Goal: Task Accomplishment & Management: Use online tool/utility

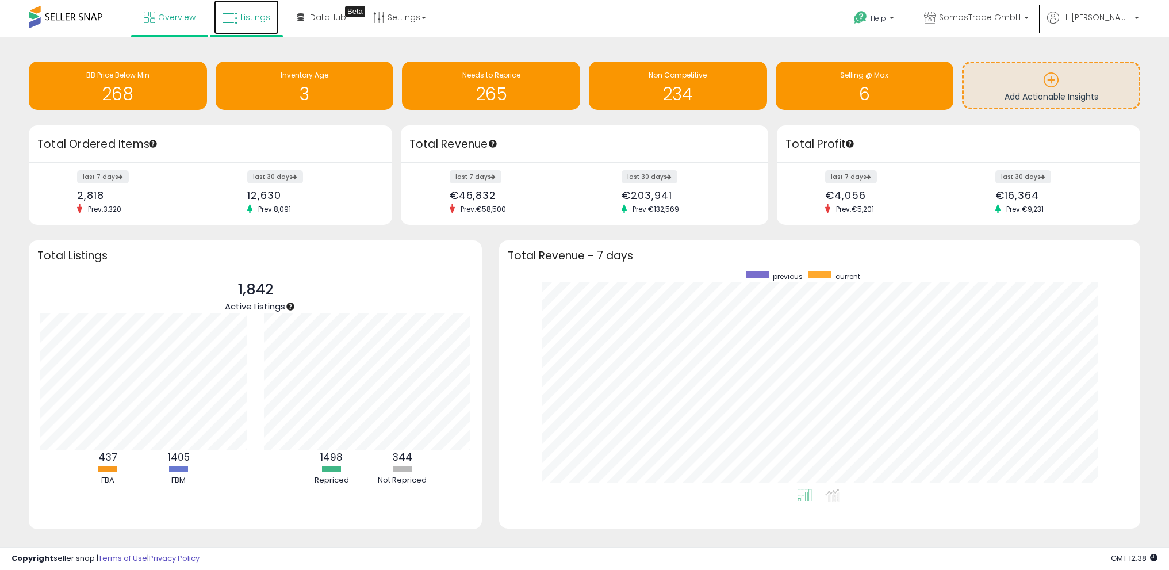
click at [256, 17] on span "Listings" at bounding box center [255, 18] width 30 height 12
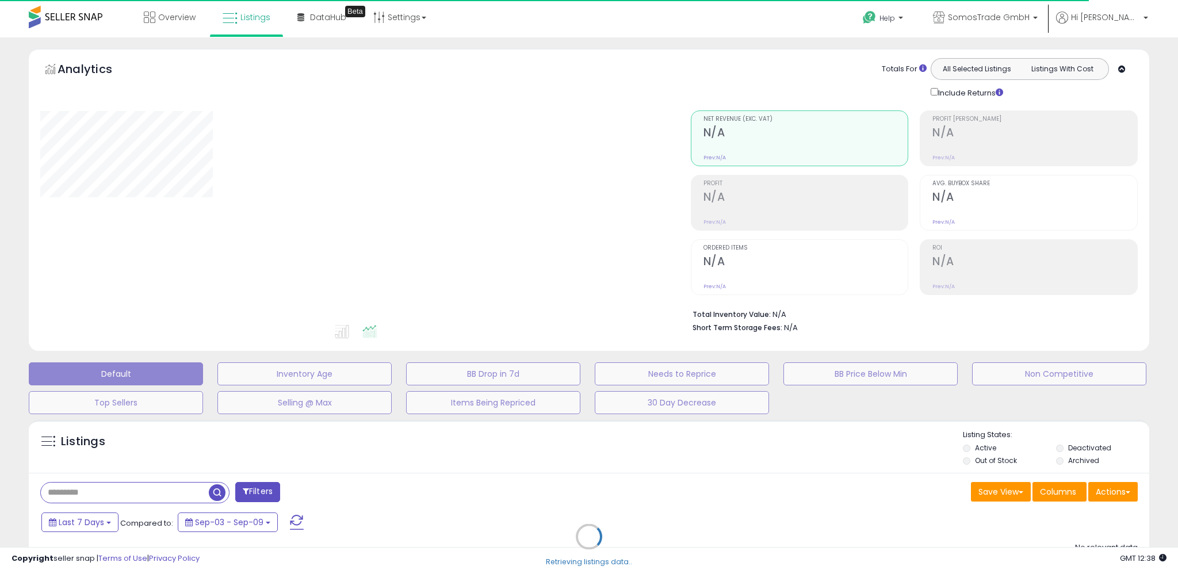
click at [1110, 491] on div "Retrieving listings data.." at bounding box center [589, 545] width 1138 height 262
click at [1113, 492] on div "Retrieving listings data.." at bounding box center [589, 545] width 1138 height 262
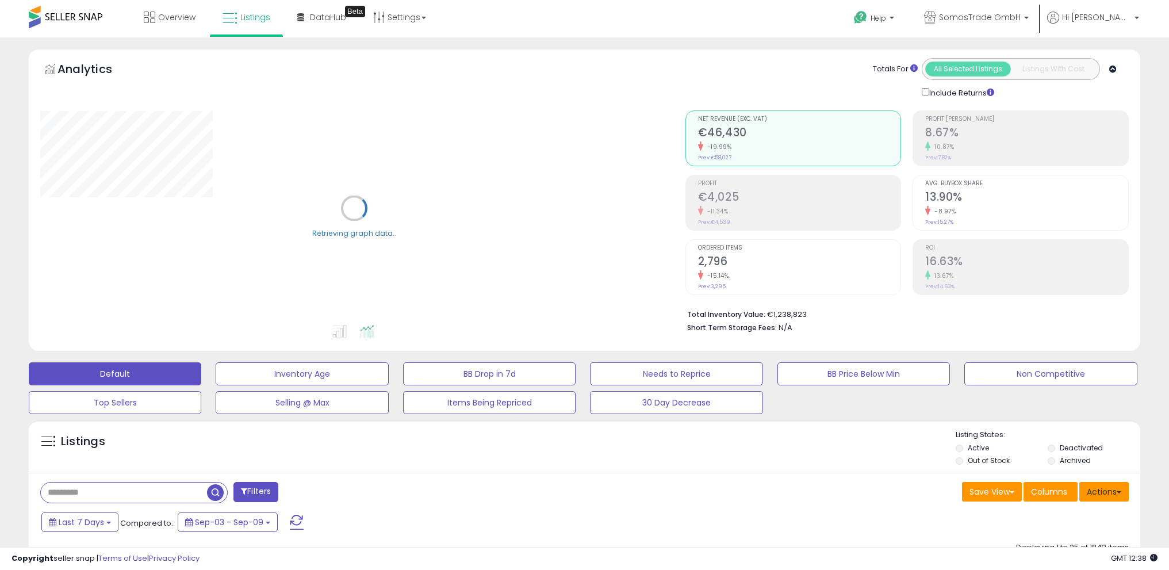
click at [1113, 492] on button "Actions" at bounding box center [1103, 492] width 49 height 20
click at [1092, 508] on link "Import" at bounding box center [1057, 516] width 126 height 18
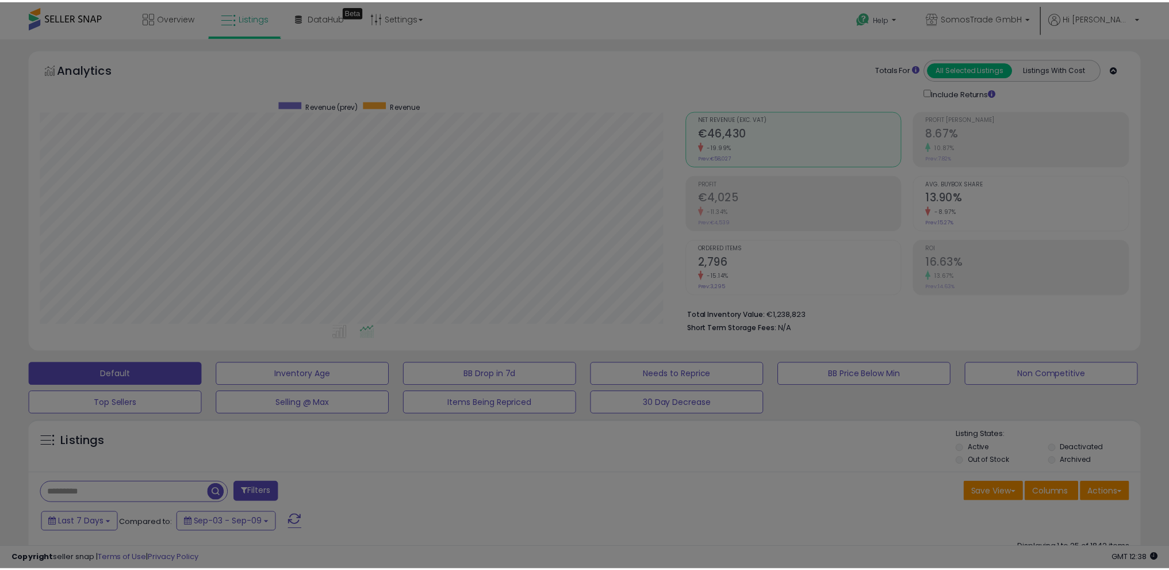
scroll to position [236, 650]
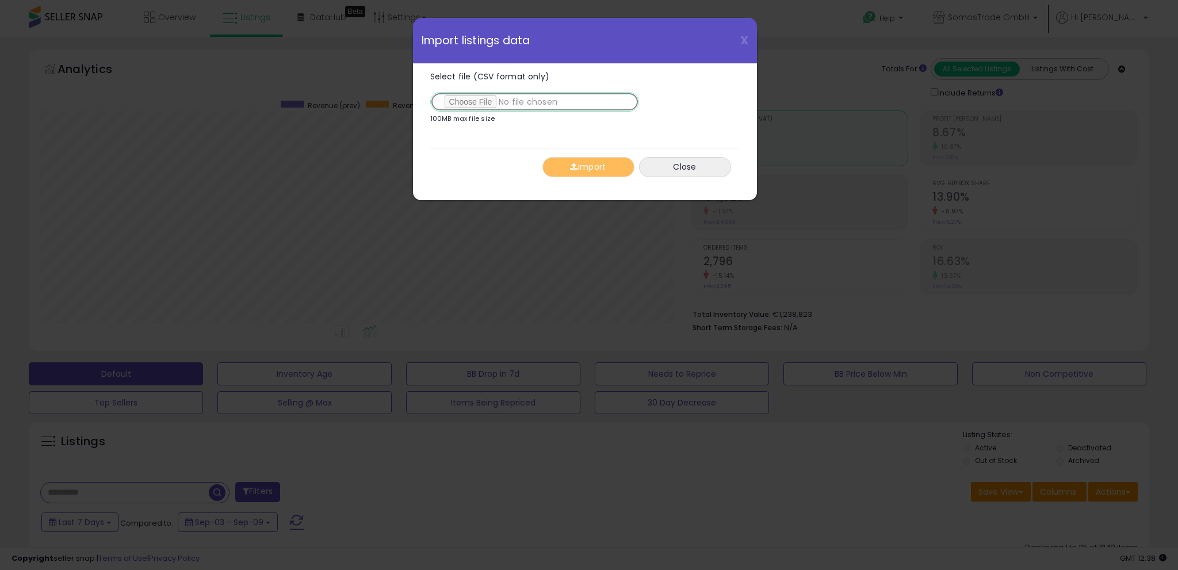
click at [479, 99] on input "Select file (CSV format only)" at bounding box center [534, 102] width 209 height 20
type input "**********"
click at [589, 169] on button "Import" at bounding box center [588, 167] width 92 height 20
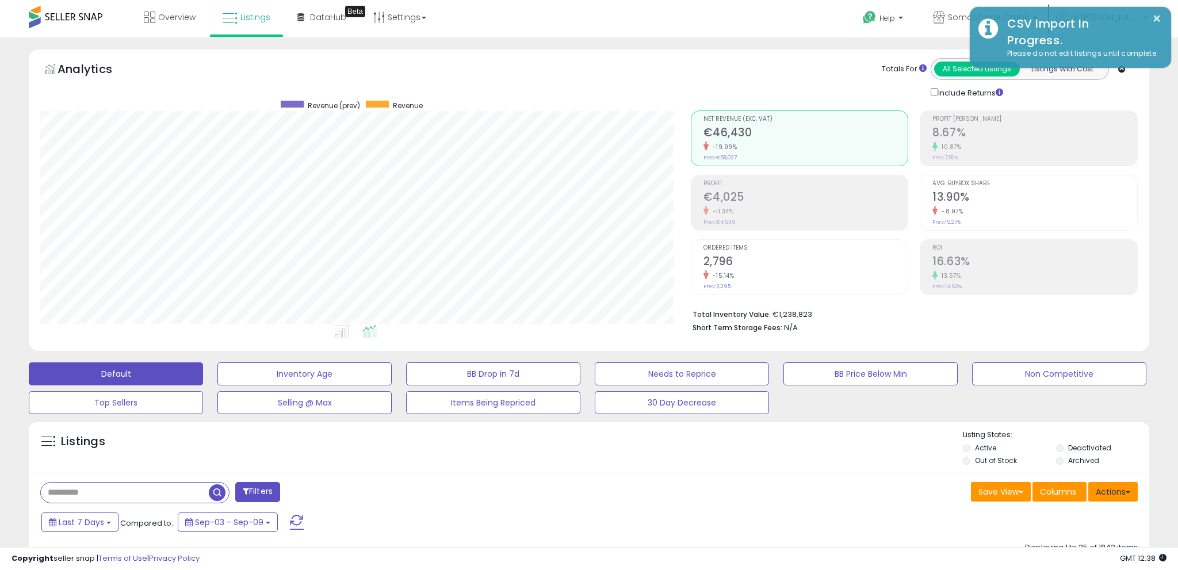
scroll to position [574851, 574442]
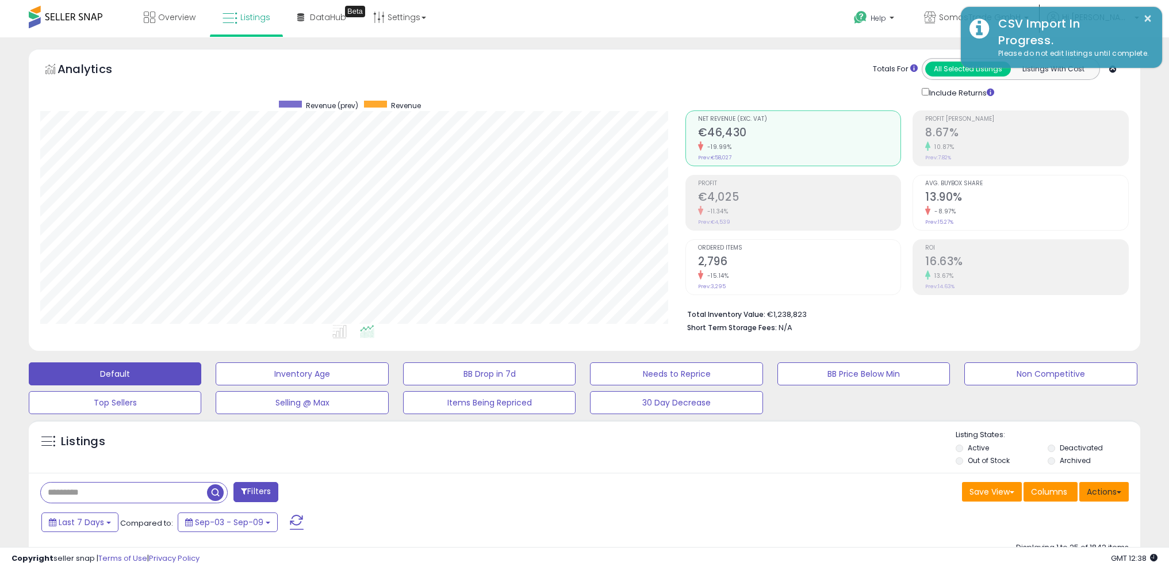
click at [1120, 493] on span at bounding box center [1119, 492] width 5 height 2
click at [1097, 514] on link "Import" at bounding box center [1057, 516] width 126 height 18
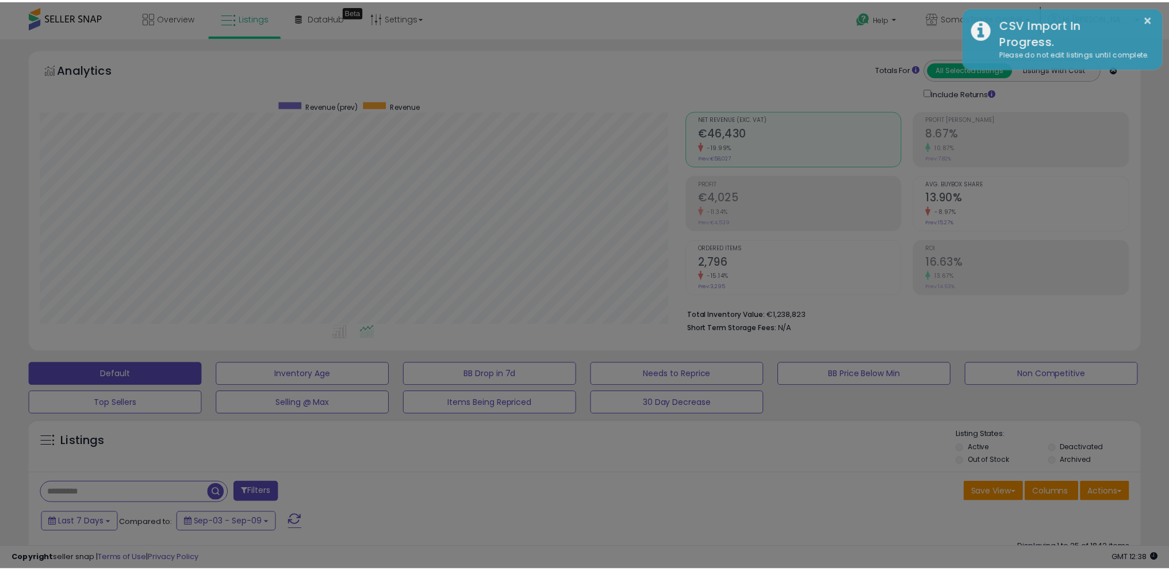
scroll to position [236, 650]
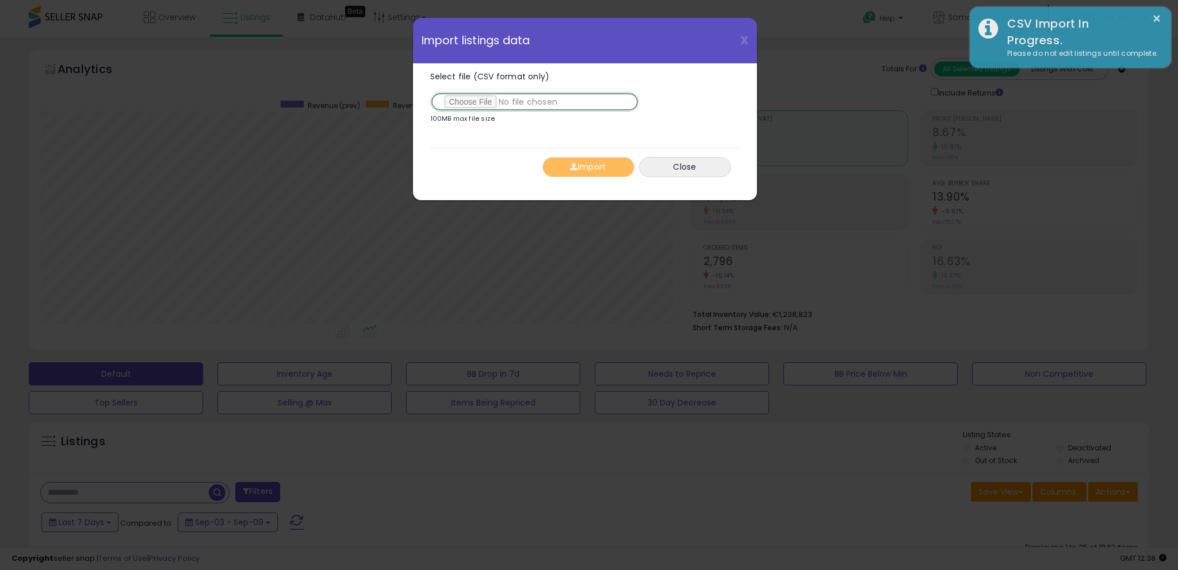
click at [482, 99] on input "Select file (CSV format only)" at bounding box center [534, 102] width 209 height 20
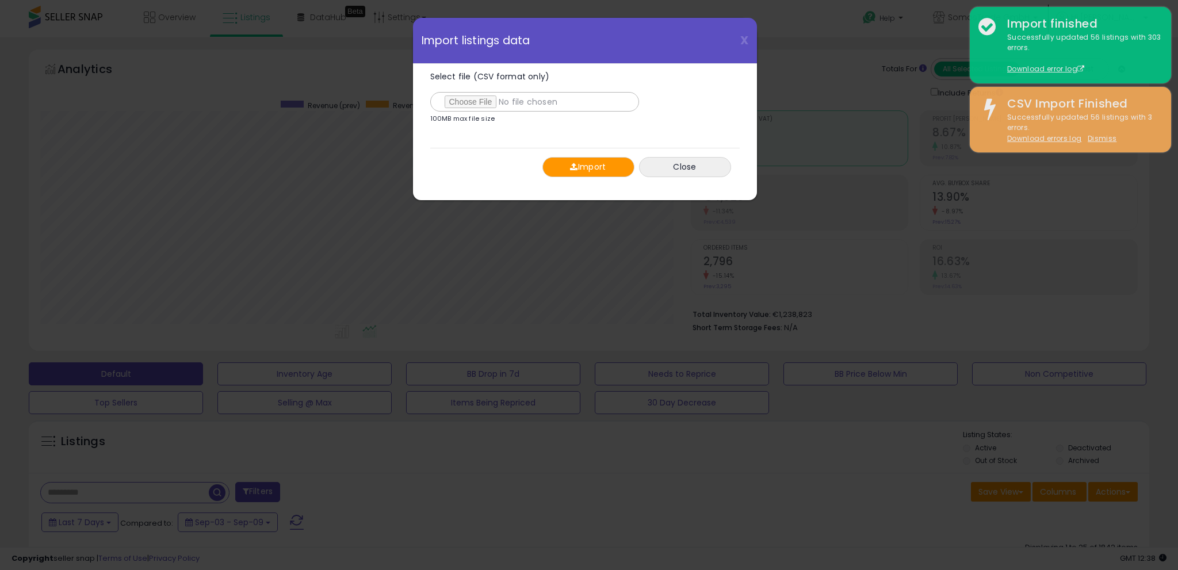
click at [603, 170] on button "Import" at bounding box center [588, 167] width 92 height 20
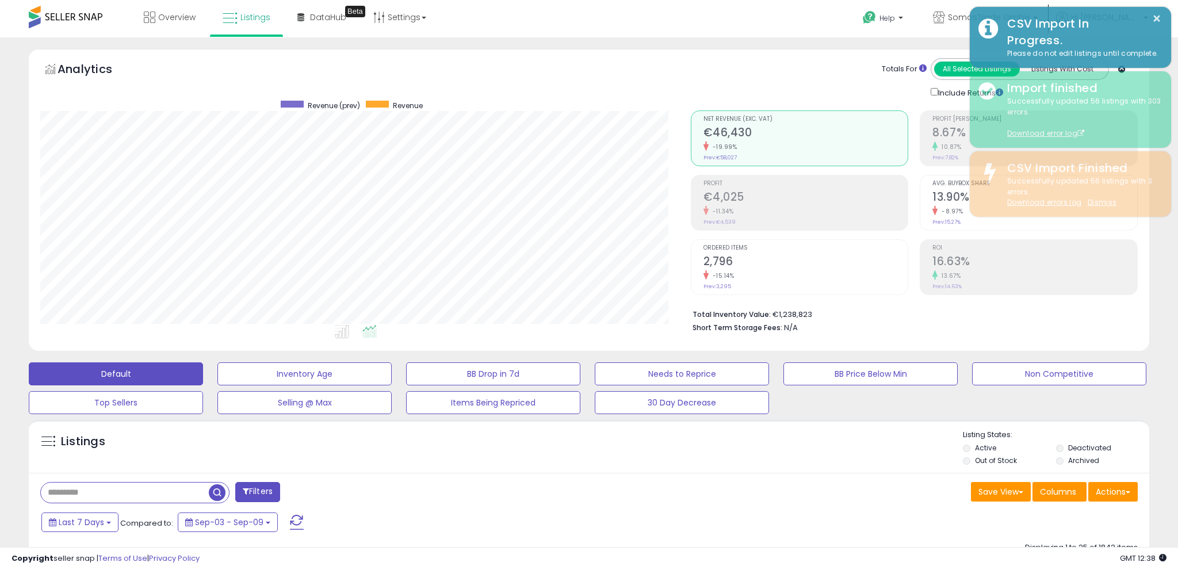
scroll to position [574851, 574442]
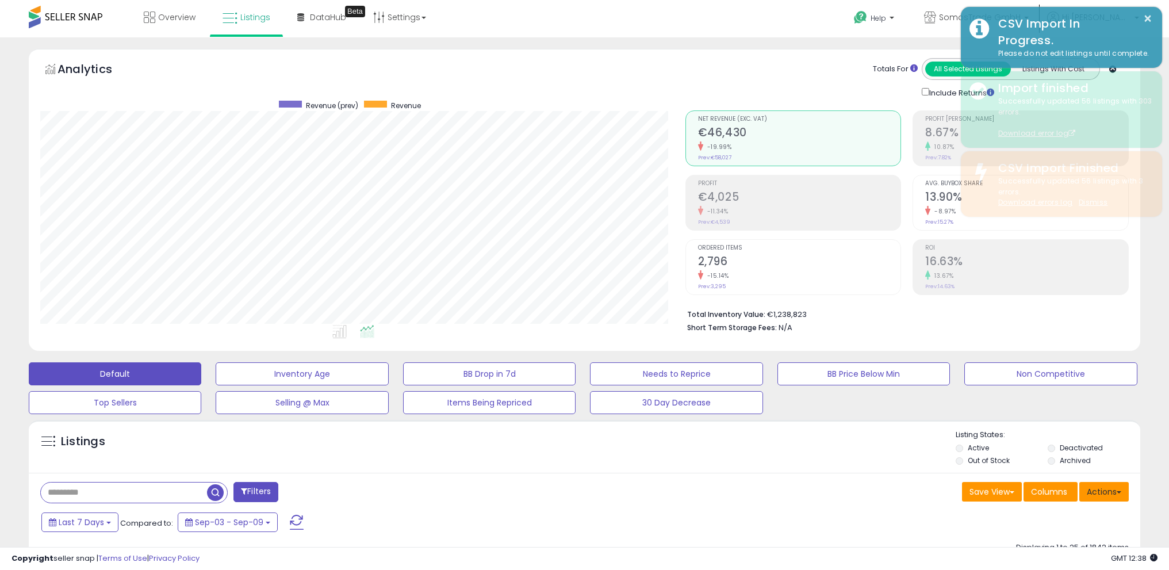
click at [1120, 490] on button "Actions" at bounding box center [1103, 492] width 49 height 20
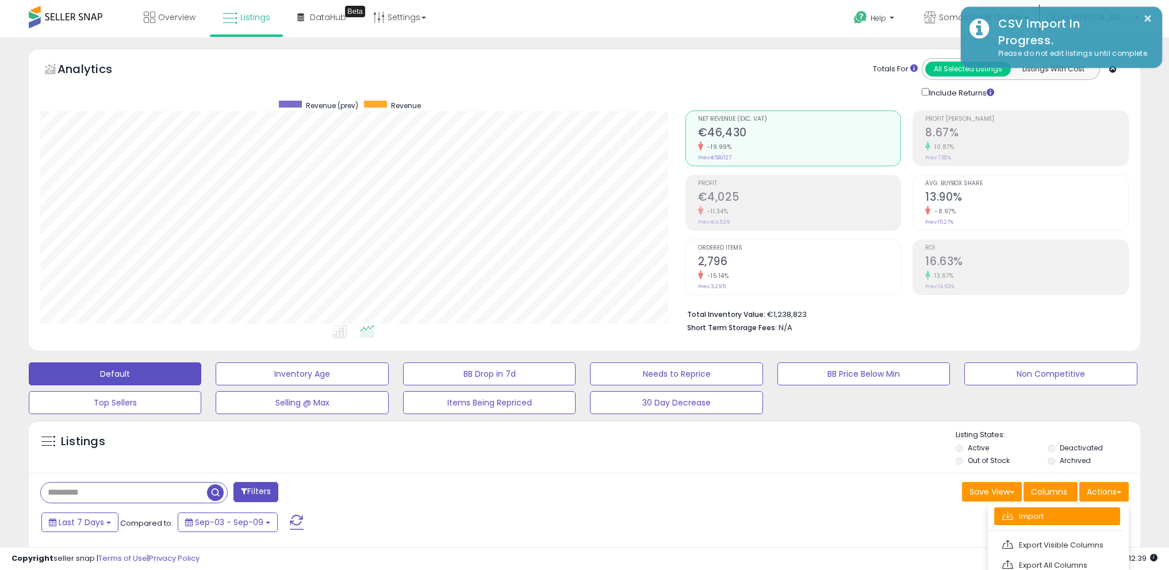
click at [1096, 518] on link "Import" at bounding box center [1057, 516] width 126 height 18
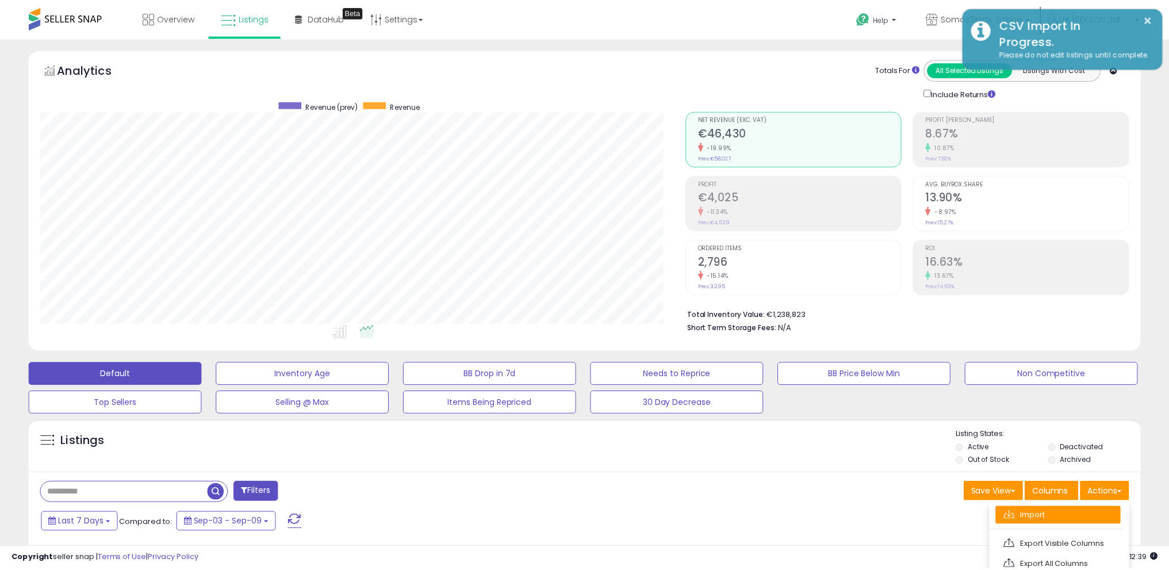
scroll to position [236, 650]
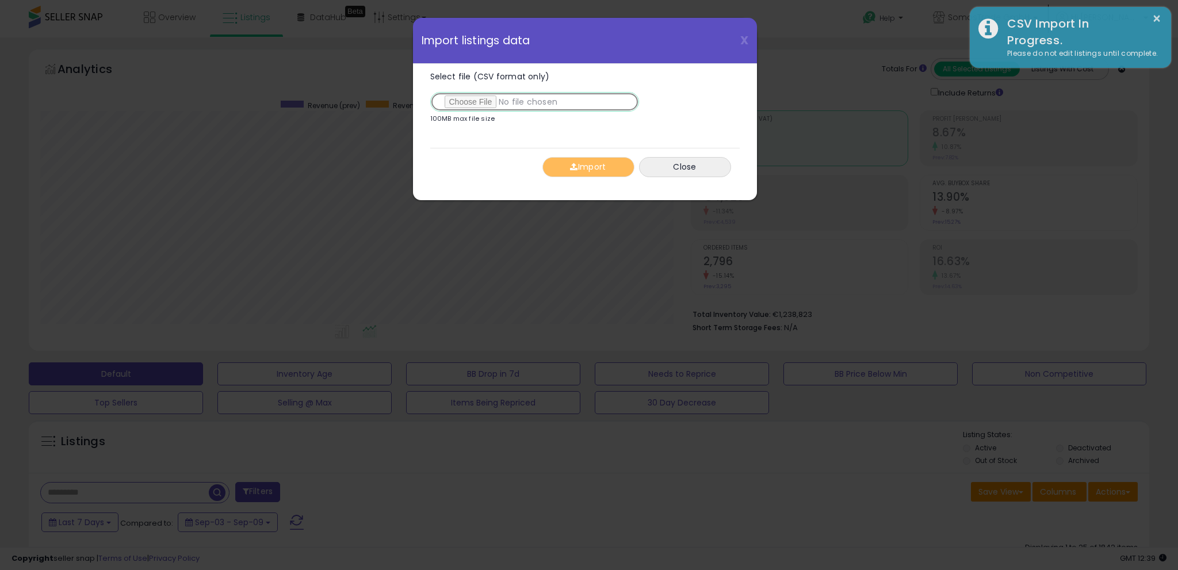
click at [492, 98] on input "Select file (CSV format only)" at bounding box center [534, 102] width 209 height 20
type input "**********"
click at [604, 164] on button "Import" at bounding box center [588, 167] width 92 height 20
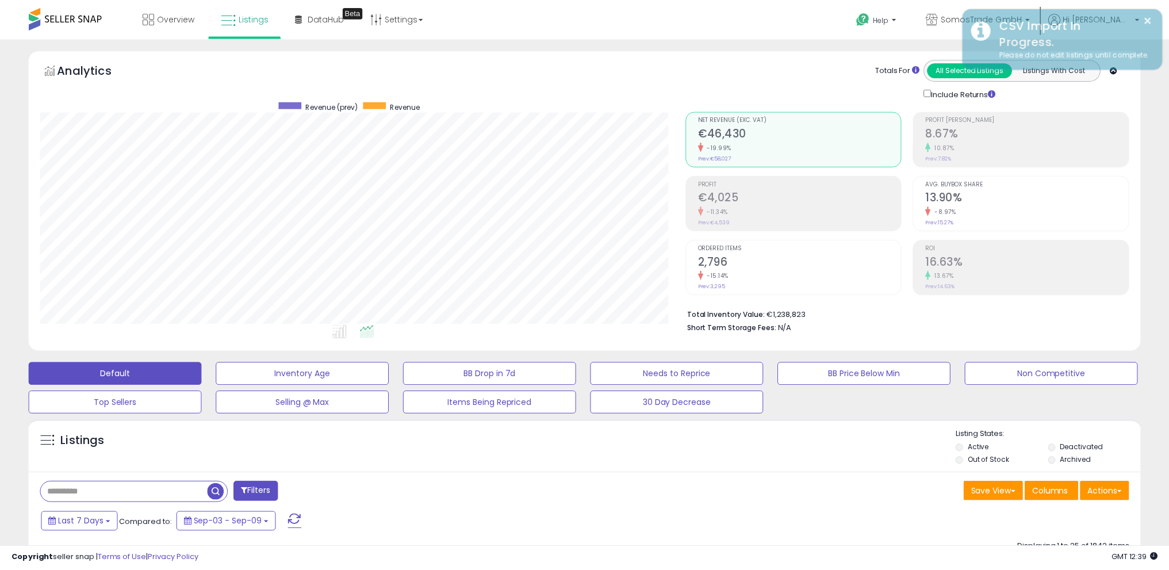
scroll to position [574851, 574442]
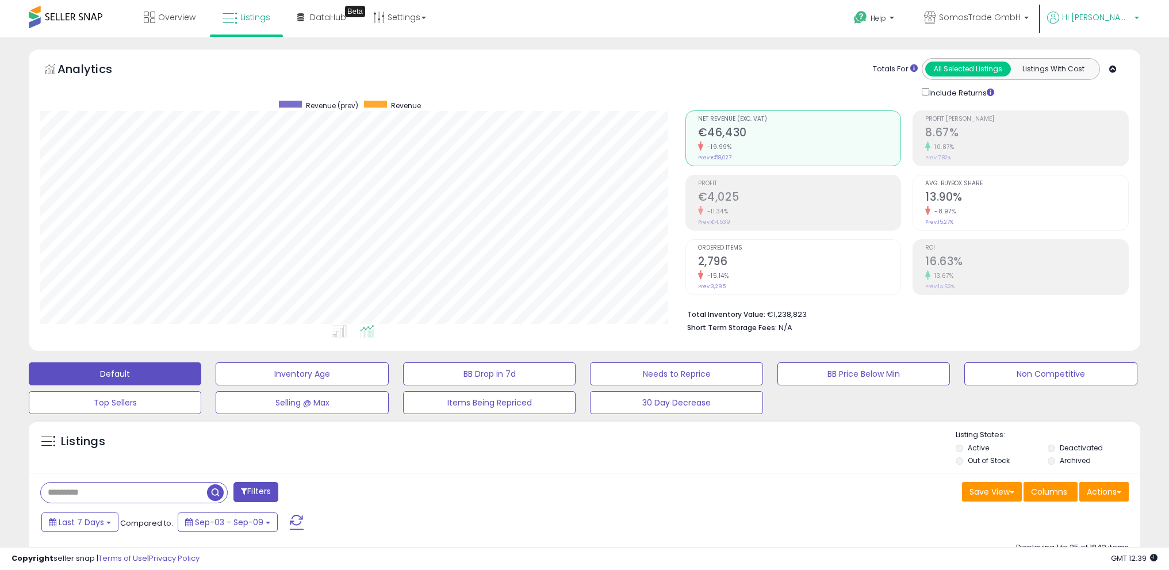
click at [1119, 14] on span "Hi [PERSON_NAME]" at bounding box center [1096, 18] width 69 height 12
click at [1115, 123] on link "Logout" at bounding box center [1113, 121] width 25 height 11
